Goal: Find specific page/section: Find specific page/section

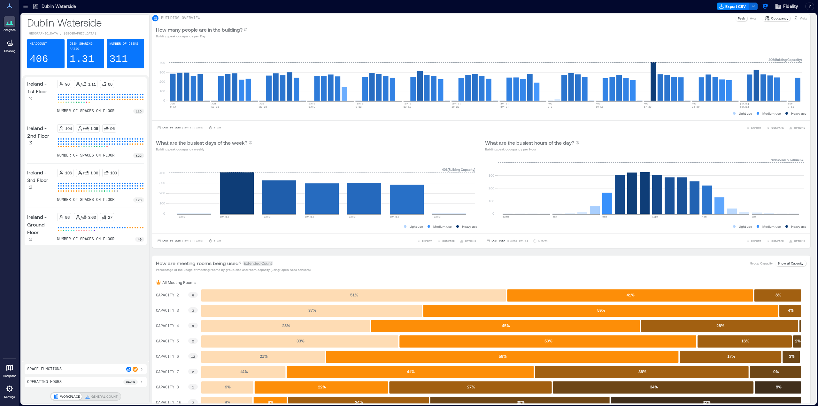
click at [27, 4] on icon at bounding box center [25, 6] width 6 height 6
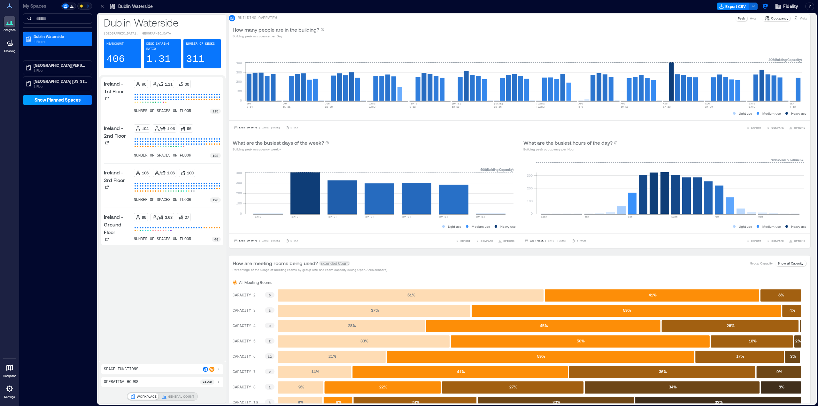
click at [64, 102] on span "Show Planned Spaces" at bounding box center [58, 100] width 46 height 6
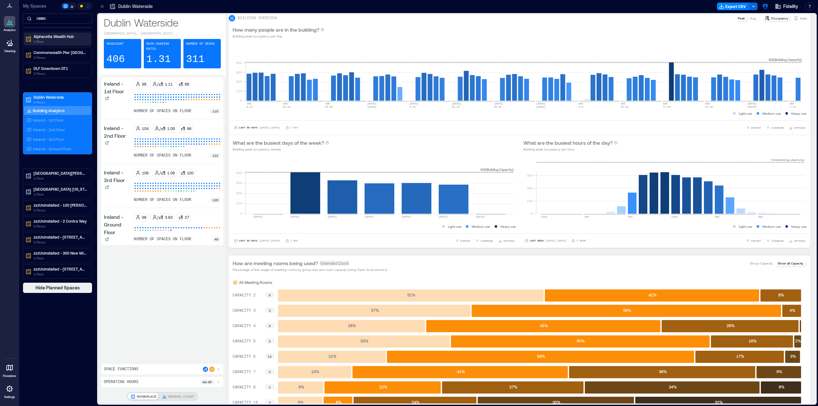
click at [68, 38] on p "Alpharetta Wealth Hub" at bounding box center [61, 36] width 54 height 5
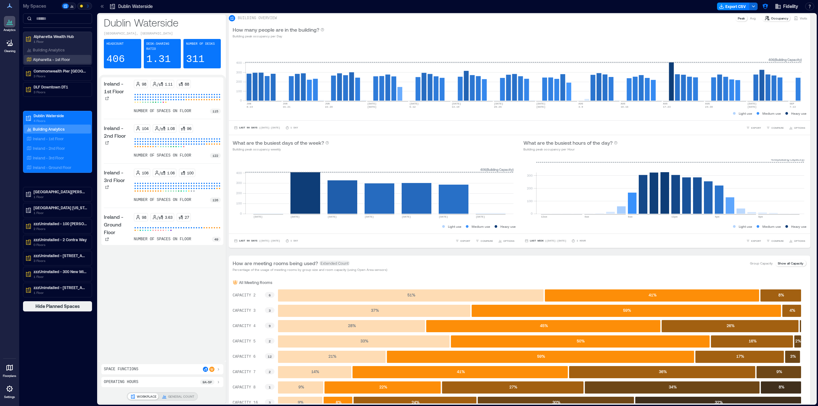
click at [52, 62] on p "Alpharetta - 1st Floor" at bounding box center [51, 59] width 37 height 5
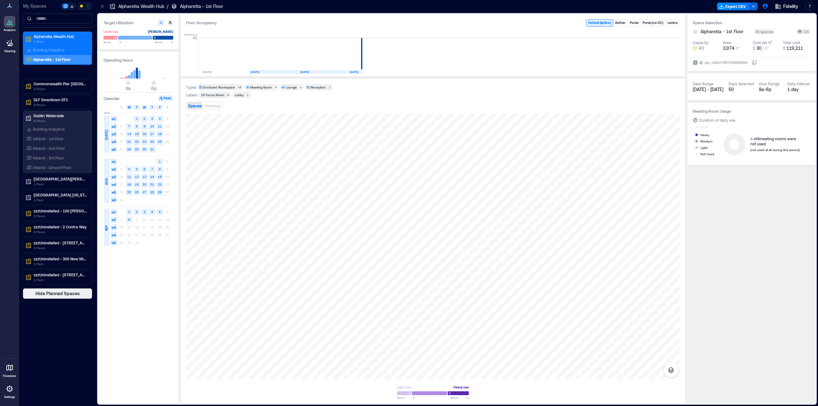
click at [29, 60] on icon at bounding box center [29, 59] width 5 height 5
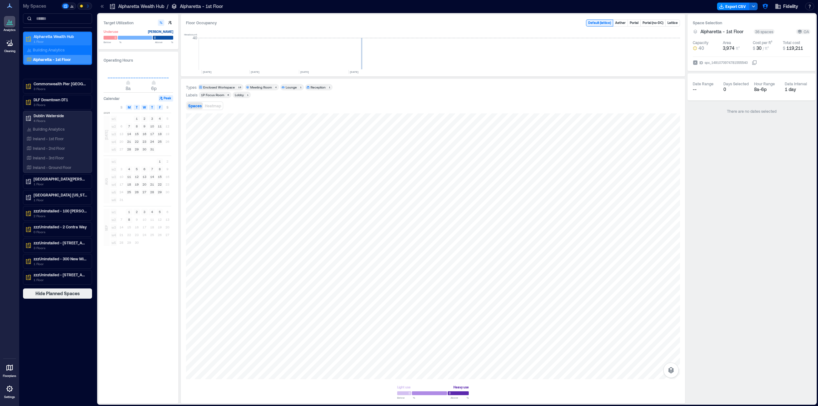
click at [54, 37] on p "Alpharetta Wealth Hub" at bounding box center [61, 36] width 54 height 5
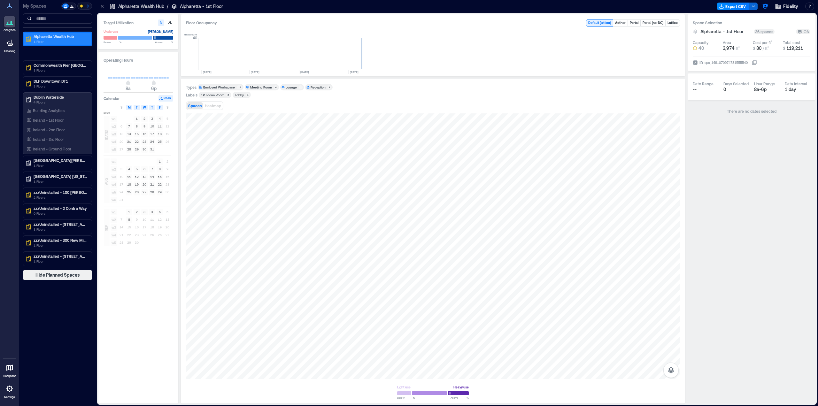
click at [47, 41] on p "1 Floor" at bounding box center [61, 41] width 54 height 5
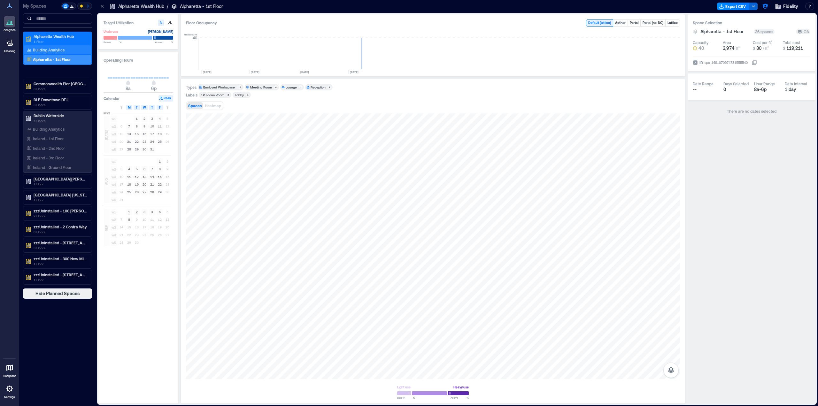
click at [27, 47] on div "Building Analytics" at bounding box center [45, 50] width 41 height 6
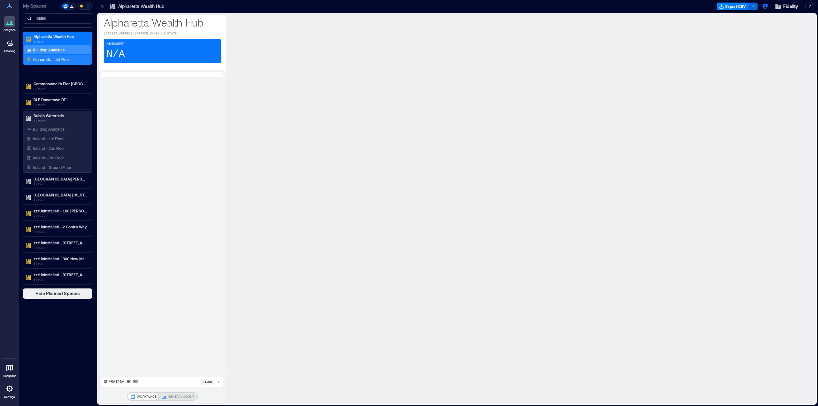
click at [37, 58] on p "Alpharetta - 1st Floor" at bounding box center [51, 59] width 37 height 5
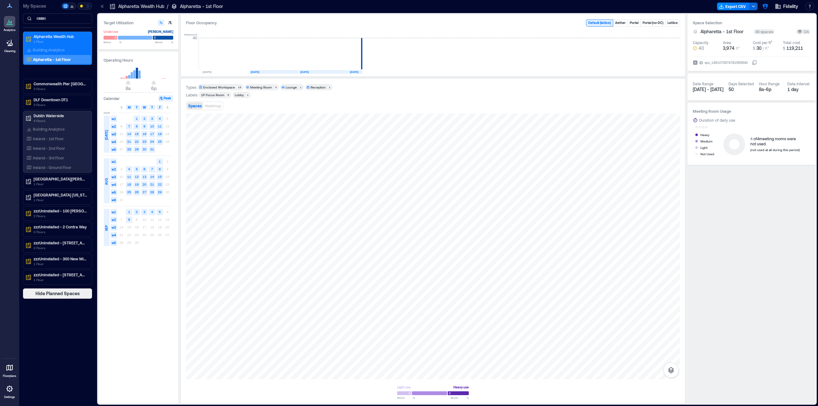
click at [8, 375] on p "Floorplans" at bounding box center [9, 376] width 13 height 4
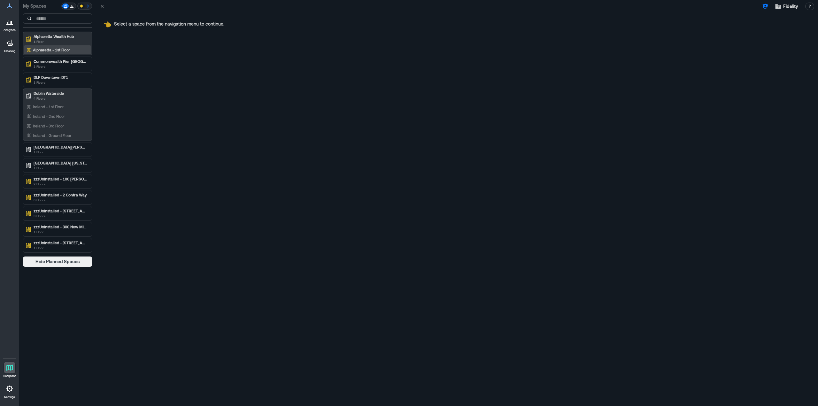
click at [67, 48] on p "Alpharetta - 1st Floor" at bounding box center [51, 49] width 37 height 5
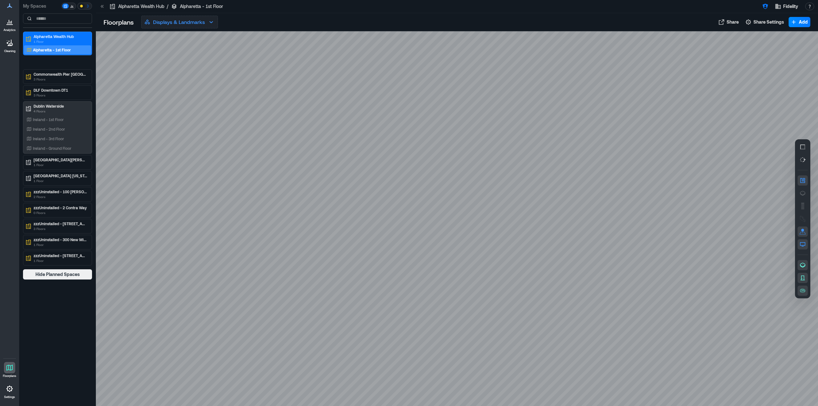
click at [209, 25] on icon "button" at bounding box center [211, 22] width 8 height 8
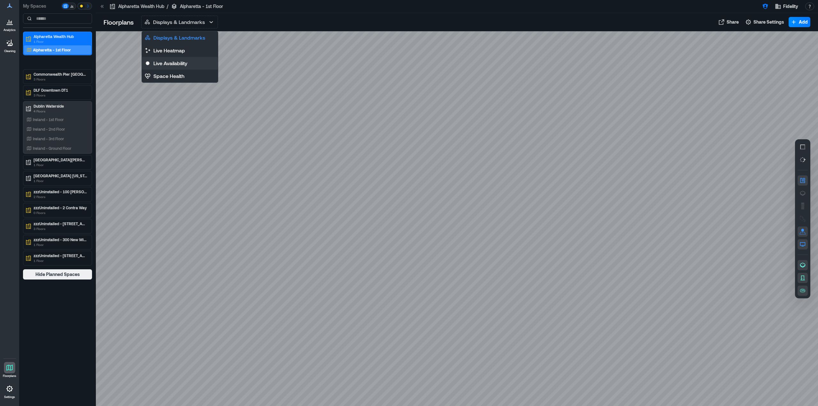
click at [188, 68] on button "Live Availability" at bounding box center [180, 63] width 76 height 13
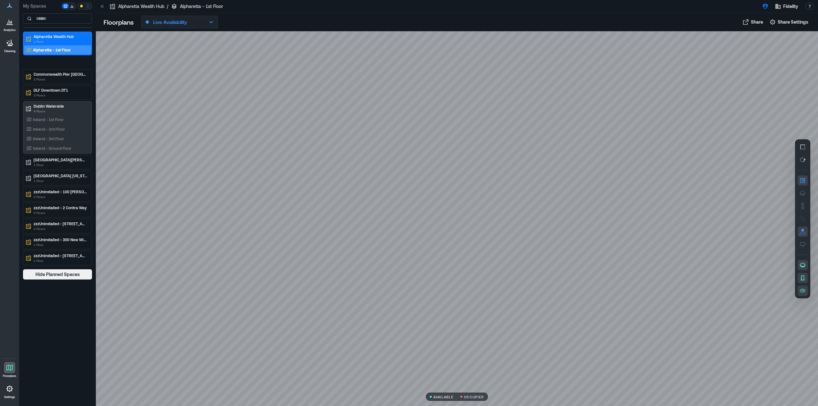
click at [209, 18] on button "Live Availability" at bounding box center [179, 22] width 77 height 13
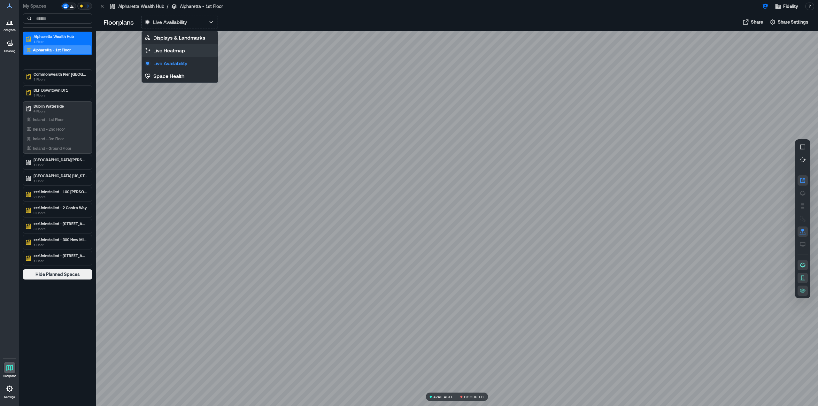
click at [175, 47] on p "Live Heatmap" at bounding box center [169, 51] width 32 height 8
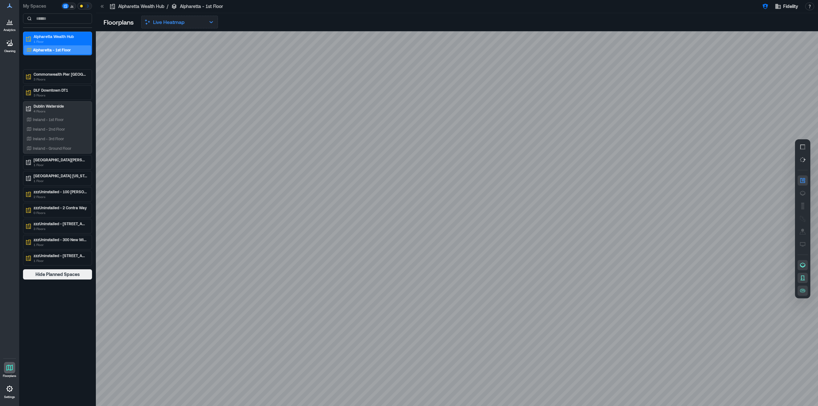
click at [205, 19] on button "Live Heatmap" at bounding box center [179, 22] width 77 height 13
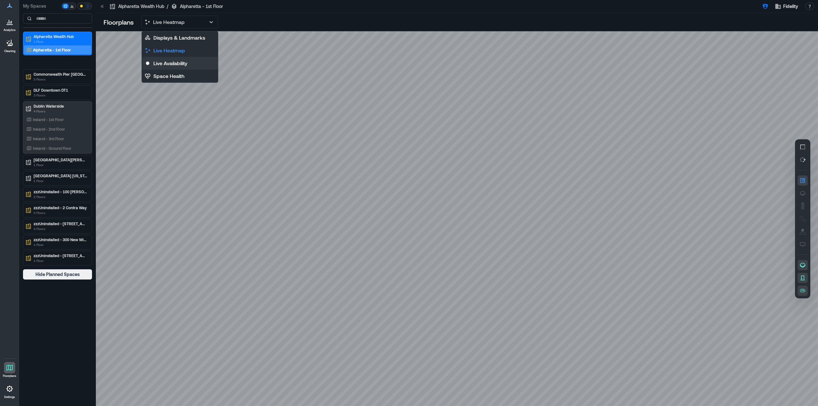
click at [176, 61] on p "Live Availability" at bounding box center [170, 63] width 34 height 8
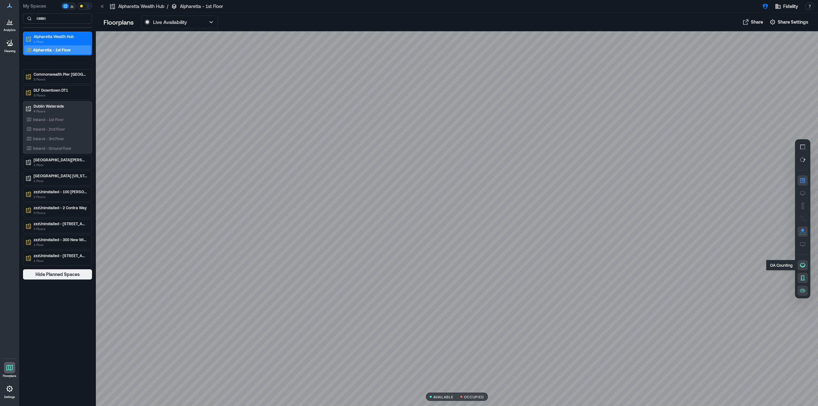
click at [802, 265] on icon "button" at bounding box center [802, 265] width 6 height 6
click at [804, 191] on icon "button" at bounding box center [802, 193] width 6 height 6
click at [801, 142] on button "button" at bounding box center [802, 147] width 10 height 10
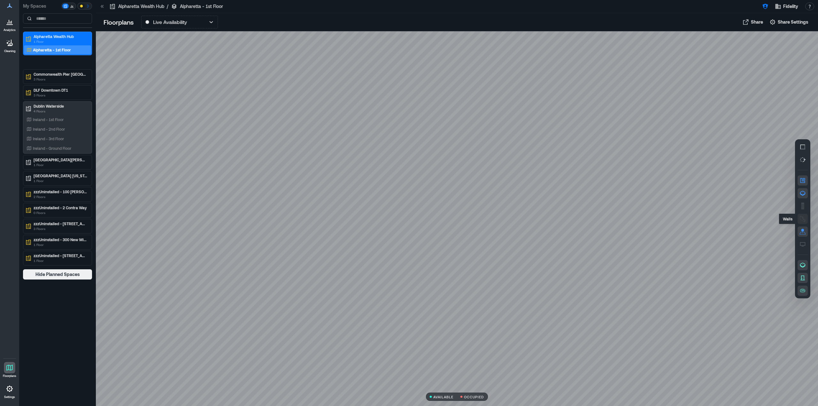
click at [801, 219] on icon "button" at bounding box center [802, 219] width 6 height 6
